Goal: Navigation & Orientation: Find specific page/section

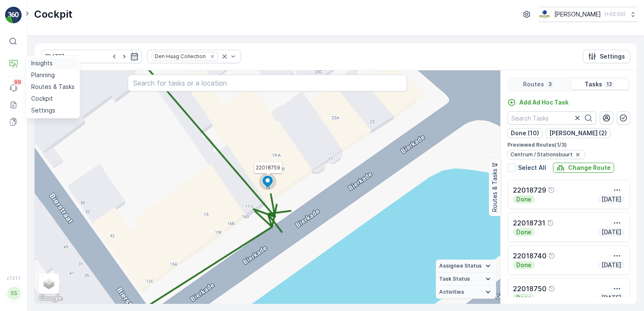
click at [52, 63] on p "Insights" at bounding box center [42, 63] width 22 height 8
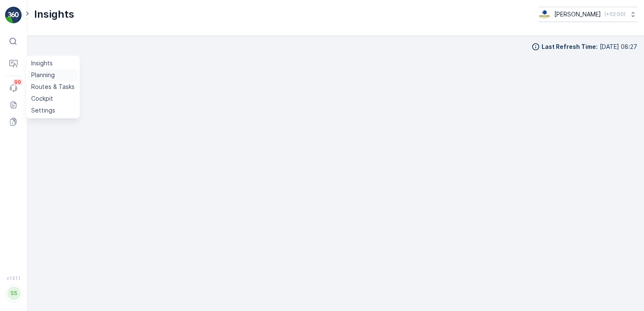
click at [40, 77] on p "Planning" at bounding box center [43, 75] width 24 height 8
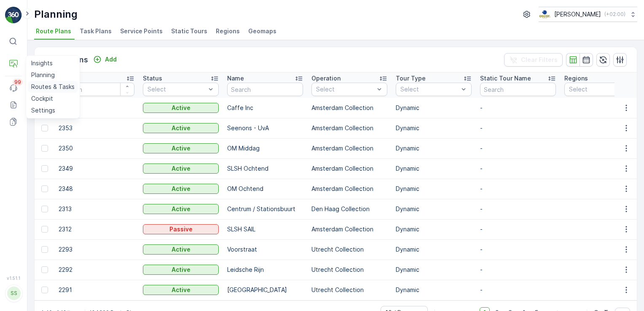
click at [46, 84] on p "Routes & Tasks" at bounding box center [52, 87] width 43 height 8
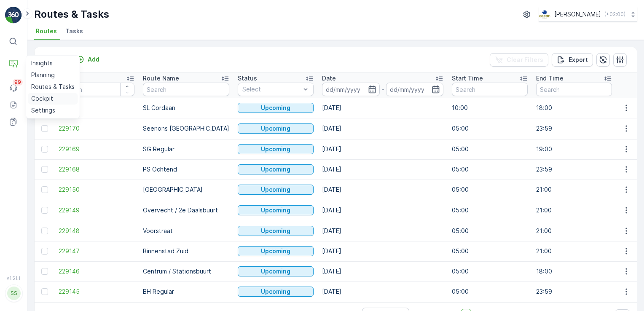
click at [44, 98] on p "Cockpit" at bounding box center [42, 98] width 22 height 8
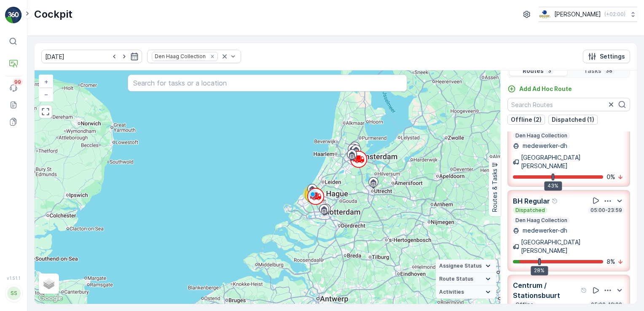
scroll to position [21, 0]
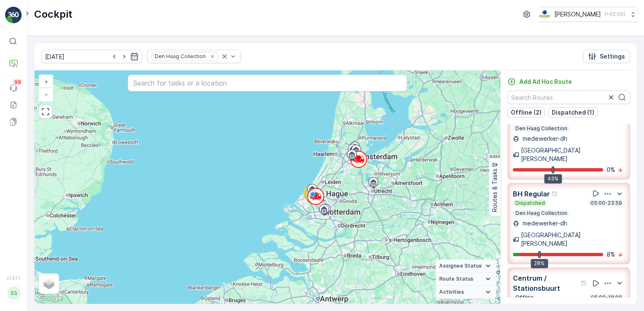
click at [566, 294] on div "Offline 05:00-18:00" at bounding box center [569, 297] width 112 height 7
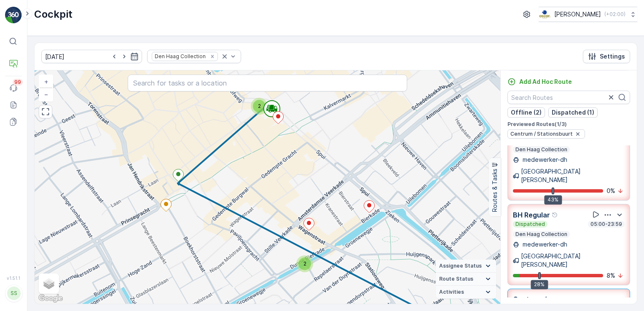
scroll to position [47, 0]
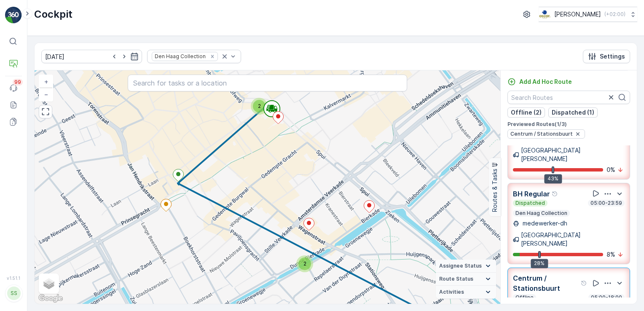
click at [358, 159] on div "2 2 + − Satellite Roadmap Terrain Hybrid Leaflet Keyboard shortcuts Map Data Ma…" at bounding box center [268, 187] width 466 height 234
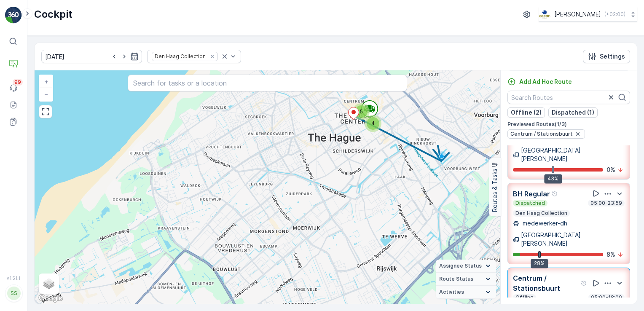
click at [565, 273] on p "Centrum / Stationsbuurt" at bounding box center [546, 283] width 66 height 20
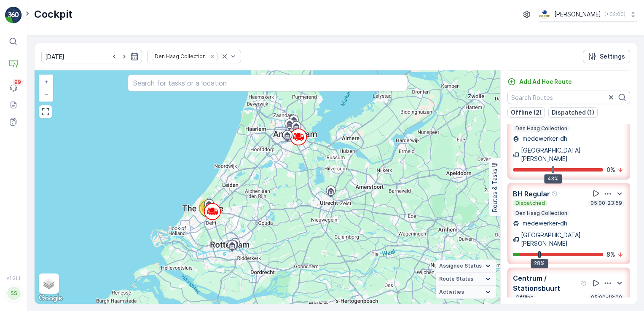
click at [561, 273] on p "Centrum / Stationsbuurt" at bounding box center [546, 283] width 66 height 20
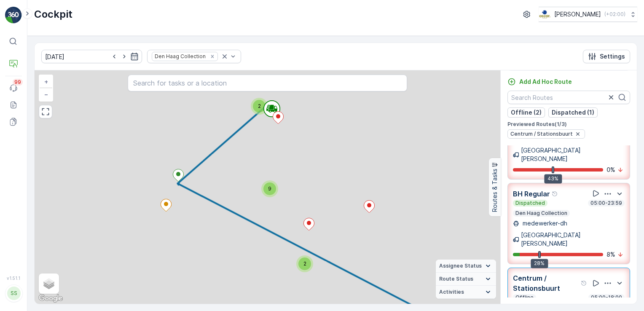
click at [561, 273] on p "Centrum / Stationsbuurt" at bounding box center [546, 283] width 66 height 20
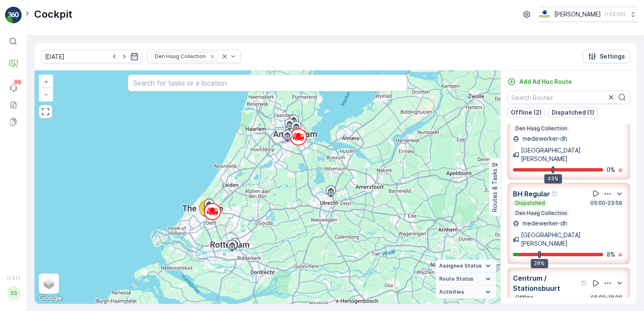
click at [562, 273] on p "Centrum / Stationsbuurt" at bounding box center [546, 283] width 66 height 20
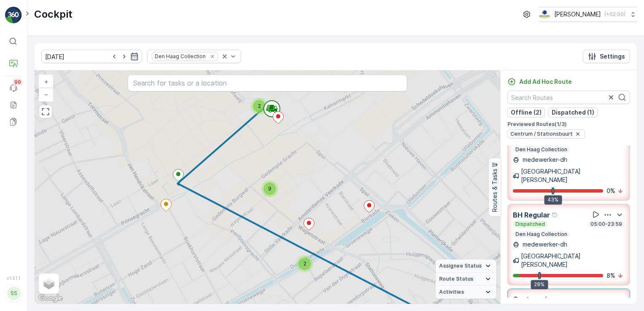
scroll to position [47, 0]
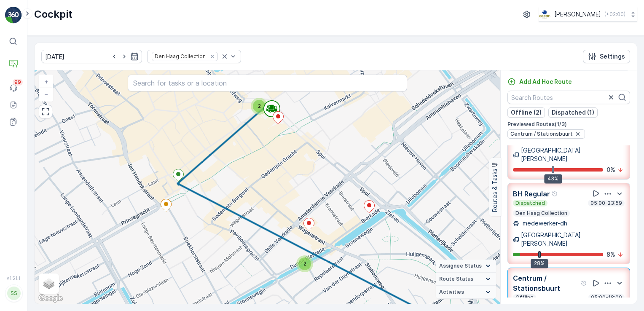
click at [489, 266] on icon at bounding box center [488, 266] width 9 height 9
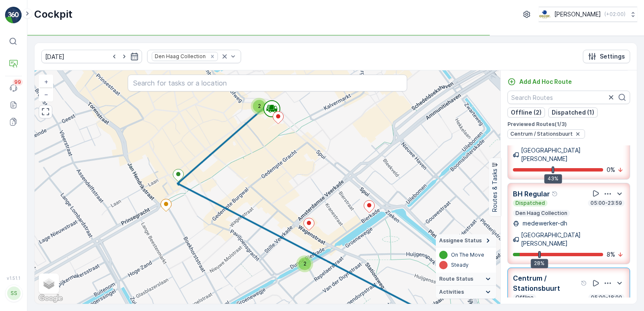
click at [489, 266] on div "Steady" at bounding box center [466, 265] width 54 height 8
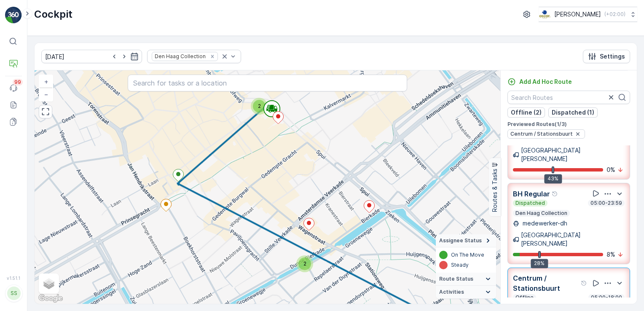
click at [402, 191] on div "2 2 + − Satellite Roadmap Terrain Hybrid Leaflet Keyboard shortcuts Map Data Ma…" at bounding box center [268, 187] width 466 height 234
click at [488, 242] on icon at bounding box center [488, 240] width 9 height 9
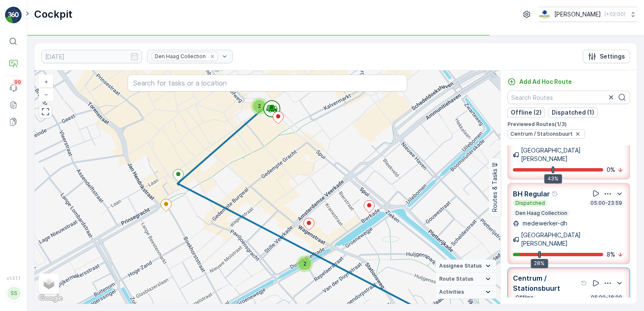
scroll to position [0, 0]
